Goal: Navigation & Orientation: Find specific page/section

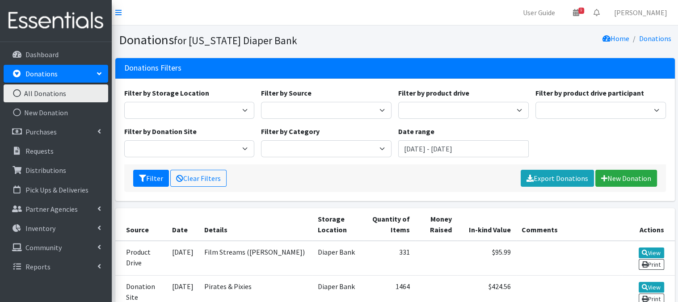
click at [20, 93] on icon at bounding box center [17, 93] width 12 height 8
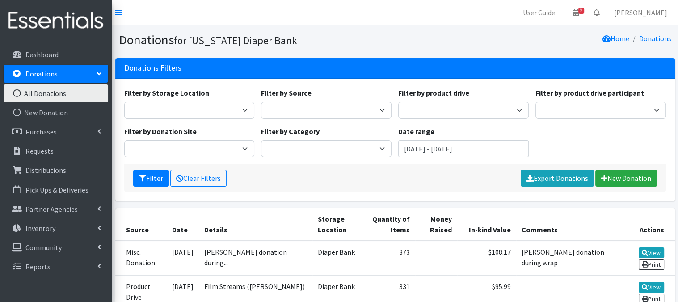
click at [17, 93] on icon at bounding box center [17, 93] width 12 height 8
click at [20, 93] on icon at bounding box center [17, 93] width 12 height 8
